Goal: Use online tool/utility: Utilize a website feature to perform a specific function

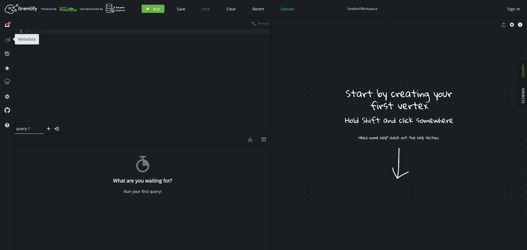
click at [6, 41] on icon at bounding box center [7, 39] width 9 height 9
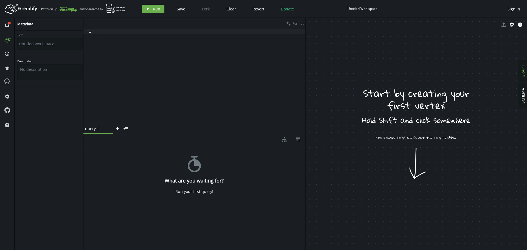
click at [230, 79] on div at bounding box center [200, 81] width 210 height 104
click at [524, 94] on span "SCHEMA" at bounding box center [522, 96] width 5 height 16
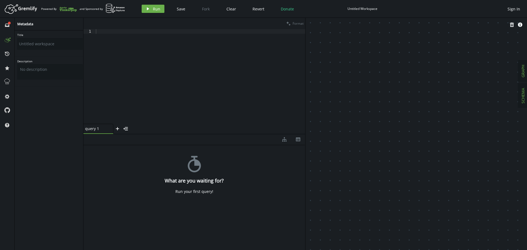
click at [526, 75] on button "GRAPH" at bounding box center [523, 70] width 10 height 21
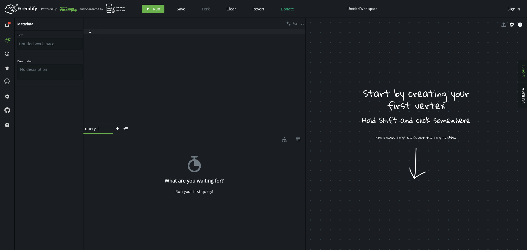
click at [4, 56] on button "history" at bounding box center [7, 53] width 9 height 9
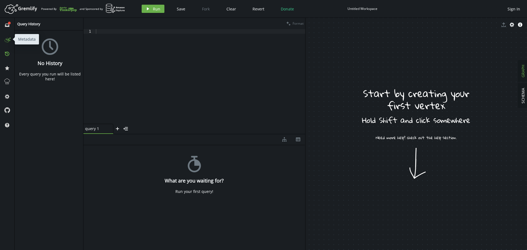
click at [7, 38] on icon at bounding box center [7, 39] width 9 height 9
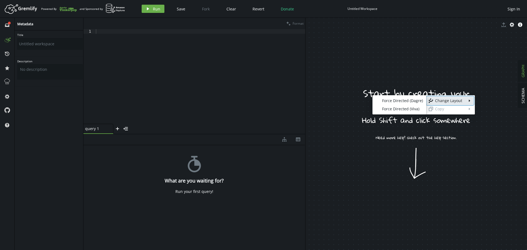
click at [432, 101] on icon "layout" at bounding box center [431, 100] width 4 height 4
